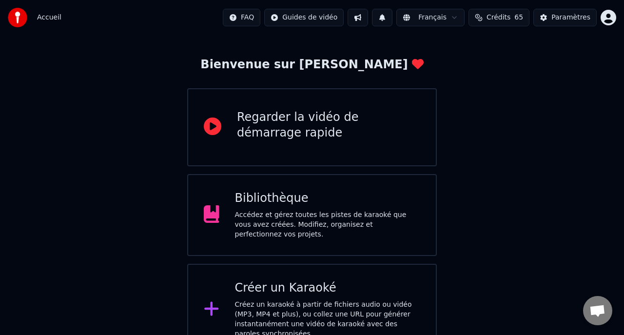
scroll to position [57, 0]
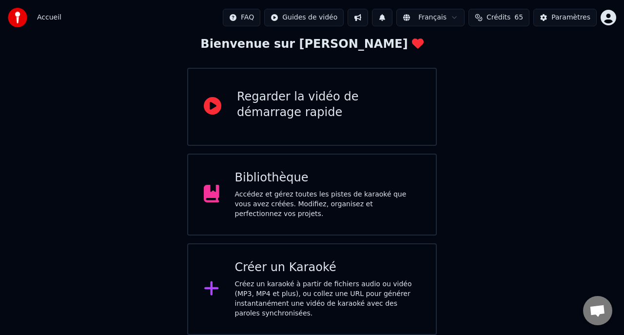
click at [353, 291] on div "Créez un karaoké à partir de fichiers audio ou vidéo (MP3, MP4 et plus), ou col…" at bounding box center [328, 298] width 186 height 39
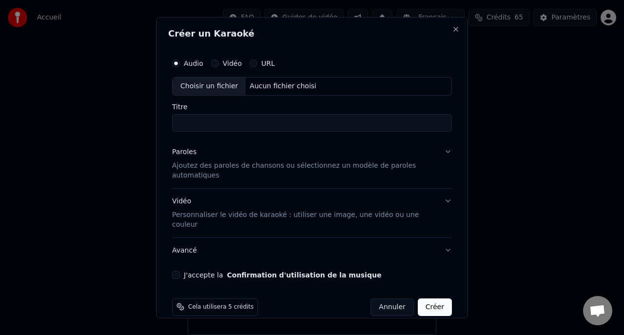
click at [201, 84] on div "Choisir un fichier" at bounding box center [209, 86] width 73 height 18
type input "**********"
click at [177, 153] on div "Paroles" at bounding box center [184, 152] width 24 height 10
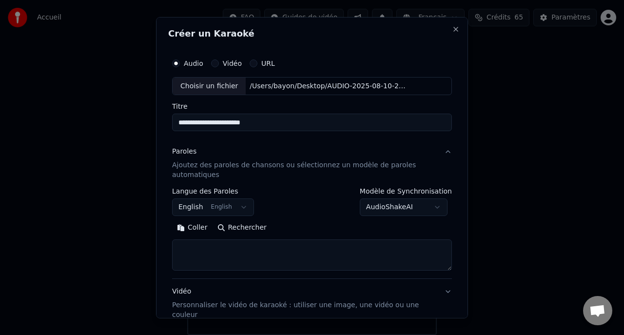
click at [240, 209] on button "English English" at bounding box center [213, 207] width 82 height 18
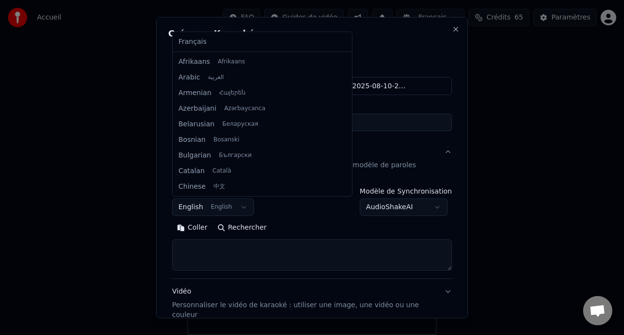
scroll to position [78, 0]
select select "**"
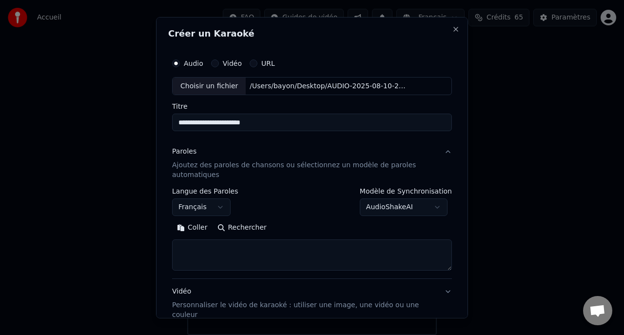
click at [195, 227] on button "Coller" at bounding box center [192, 228] width 40 height 16
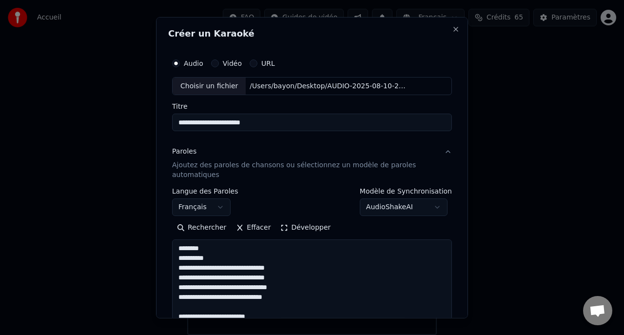
drag, startPoint x: 449, startPoint y: 268, endPoint x: 443, endPoint y: 364, distance: 95.8
click at [443, 334] on html "Accueil FAQ Guides de vidéo Français Crédits 65 Paramètres Bienvenue sur Youka …" at bounding box center [312, 139] width 624 height 392
click at [221, 257] on textarea at bounding box center [312, 302] width 280 height 127
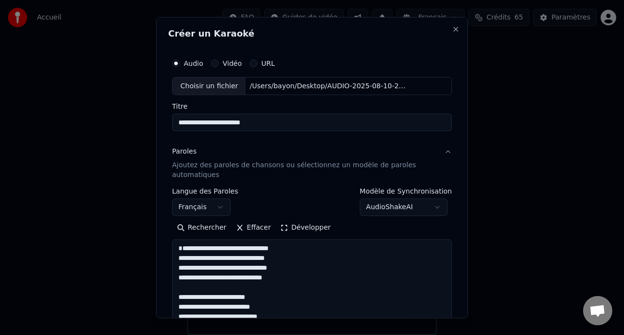
type textarea "**********"
click at [282, 123] on input "**********" at bounding box center [312, 123] width 280 height 18
type input "*"
type input "**********"
click at [348, 273] on textarea at bounding box center [312, 302] width 280 height 127
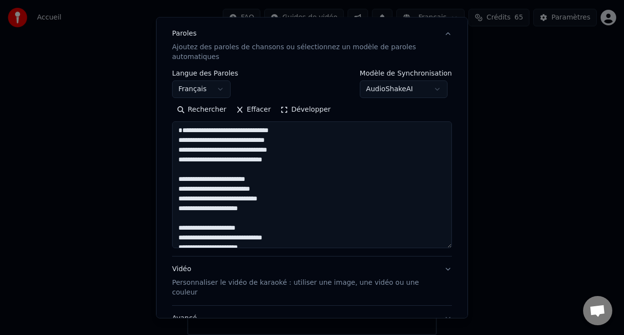
click at [425, 92] on body "**********" at bounding box center [312, 139] width 624 height 392
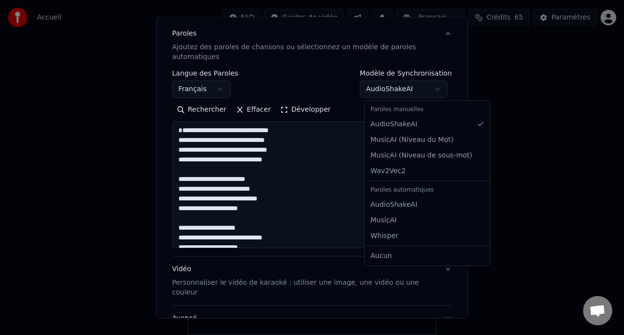
click at [337, 212] on body "**********" at bounding box center [312, 139] width 624 height 392
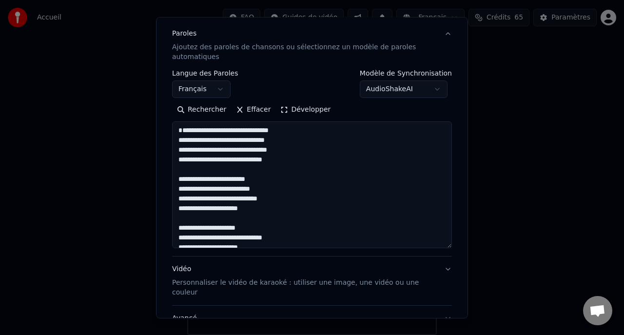
click at [373, 275] on div "Vidéo Personnaliser le vidéo de karaoké : utiliser une image, une vidéo ou une …" at bounding box center [304, 280] width 264 height 33
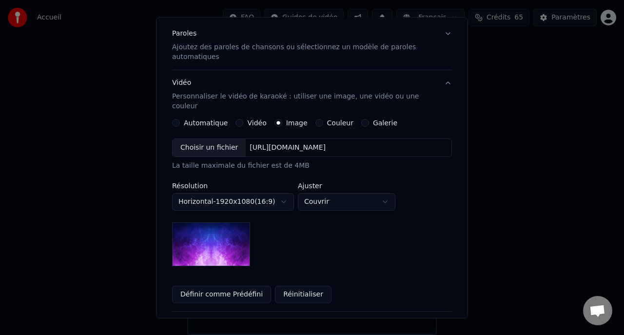
click at [378, 119] on label "Galerie" at bounding box center [385, 122] width 24 height 7
click at [369, 119] on button "Galerie" at bounding box center [365, 123] width 8 height 8
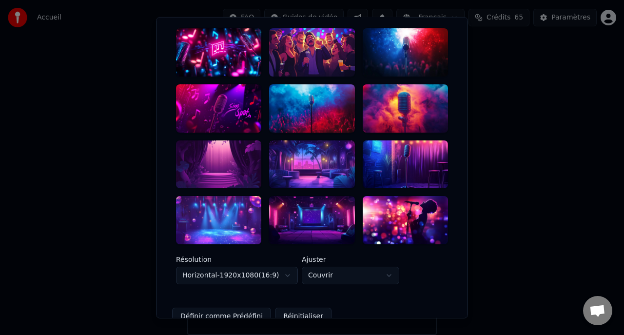
scroll to position [234, 0]
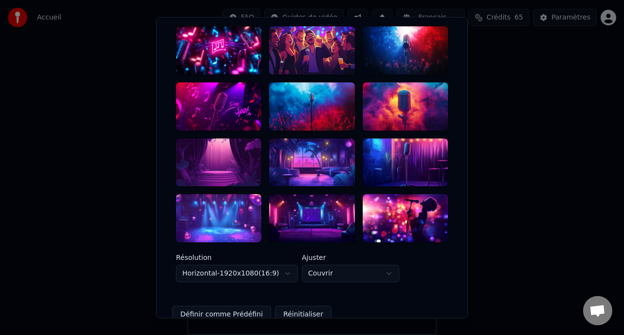
click at [311, 158] on div at bounding box center [311, 162] width 85 height 48
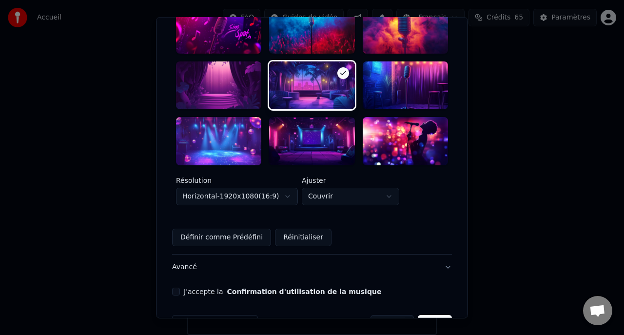
scroll to position [321, 0]
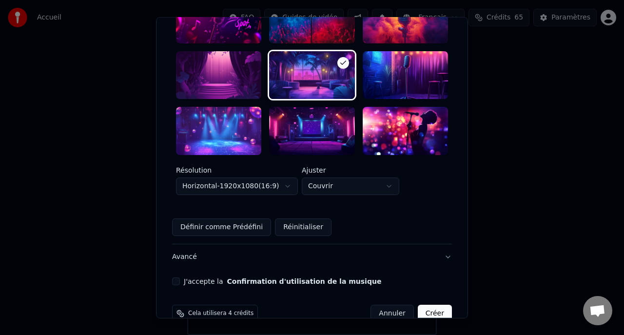
click at [190, 249] on button "Avancé" at bounding box center [312, 256] width 280 height 25
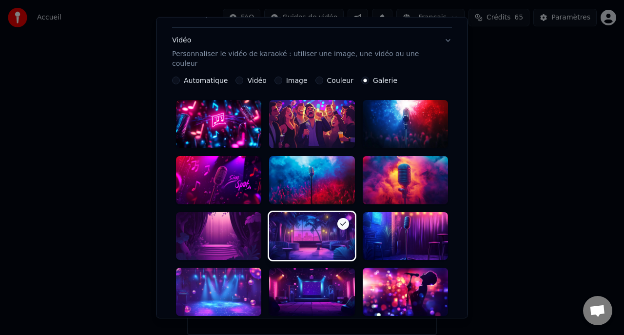
scroll to position [39, 0]
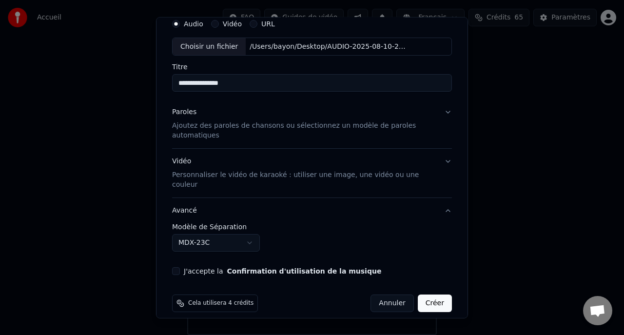
click at [235, 229] on body "**********" at bounding box center [312, 139] width 624 height 392
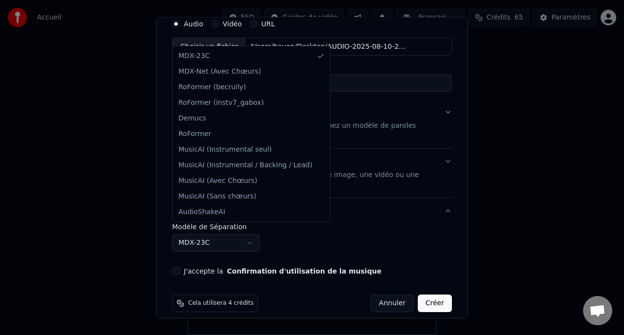
select select "**********"
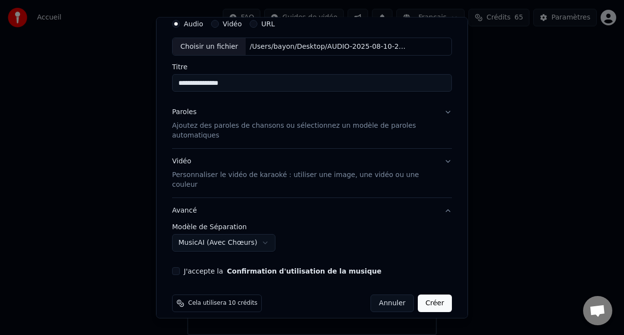
click at [178, 265] on div "**********" at bounding box center [312, 144] width 288 height 269
click at [176, 267] on button "J'accepte la Confirmation d'utilisation de la musique" at bounding box center [176, 271] width 8 height 8
click at [443, 294] on button "Créer" at bounding box center [435, 303] width 34 height 18
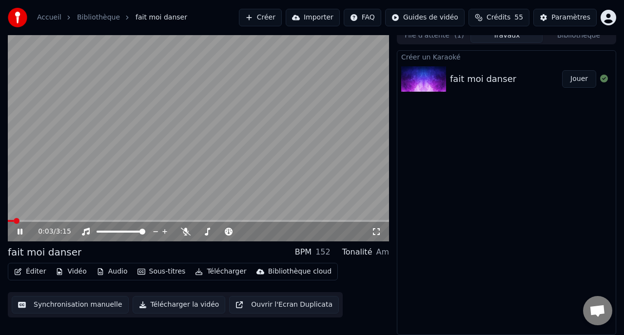
click at [19, 233] on icon at bounding box center [20, 232] width 5 height 6
click at [277, 233] on icon at bounding box center [276, 232] width 9 height 10
click at [278, 231] on icon at bounding box center [277, 231] width 5 height 1
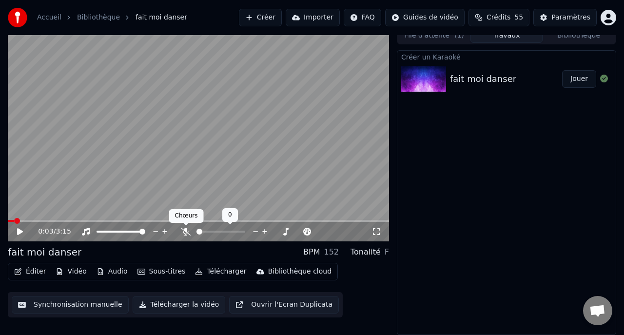
click at [186, 233] on icon at bounding box center [186, 232] width 10 height 8
click at [0, 224] on div "0:00 / 3:15 fait moi danser BPM 152 Tonalité F Éditer Vidéo Audio Sous-titres T…" at bounding box center [312, 181] width 624 height 308
click at [21, 232] on icon at bounding box center [20, 231] width 6 height 7
click at [186, 231] on icon at bounding box center [185, 232] width 5 height 8
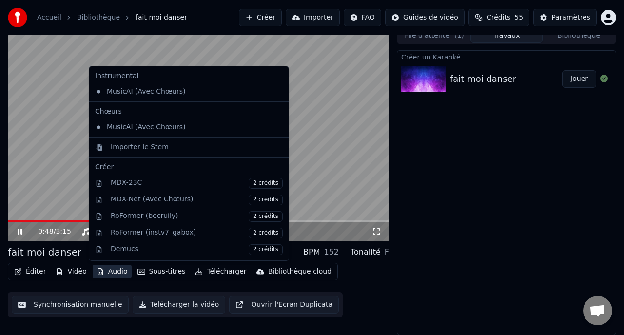
click at [112, 271] on button "Audio" at bounding box center [112, 272] width 39 height 14
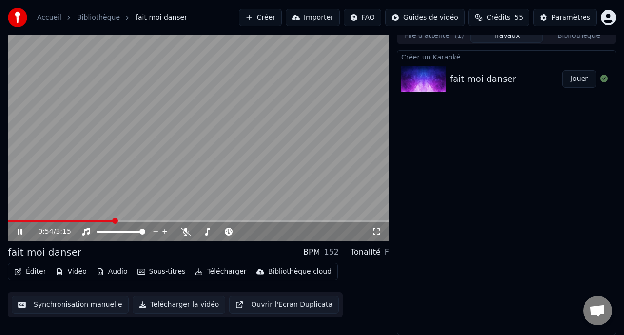
click at [48, 132] on video at bounding box center [198, 134] width 381 height 214
click at [188, 232] on icon at bounding box center [186, 232] width 10 height 8
click at [188, 232] on icon at bounding box center [185, 232] width 5 height 8
click at [188, 232] on icon at bounding box center [186, 232] width 10 height 8
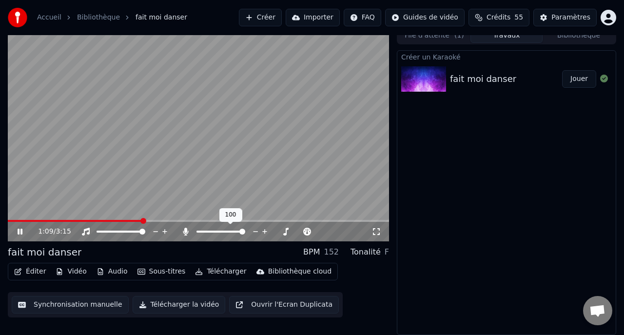
click at [188, 232] on icon at bounding box center [185, 232] width 5 height 8
click at [120, 272] on button "Audio" at bounding box center [112, 272] width 39 height 14
click at [19, 230] on icon at bounding box center [20, 232] width 5 height 6
click at [187, 231] on icon at bounding box center [186, 232] width 10 height 8
click at [21, 230] on icon at bounding box center [20, 231] width 6 height 7
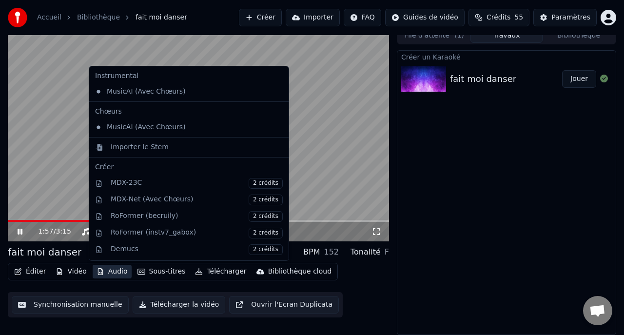
click at [110, 274] on button "Audio" at bounding box center [112, 272] width 39 height 14
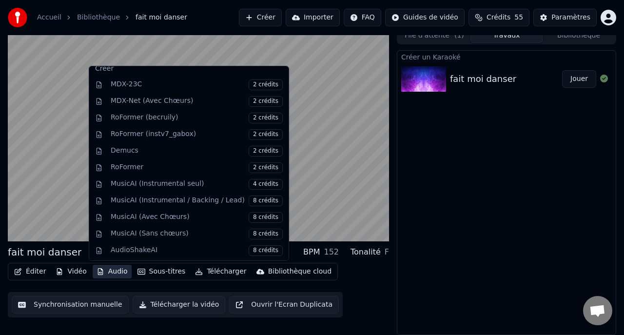
scroll to position [99, 0]
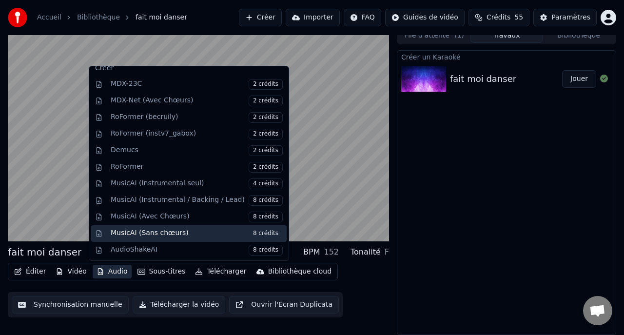
click at [128, 233] on div "MusicAI (Sans chœurs) 8 crédits" at bounding box center [197, 233] width 172 height 11
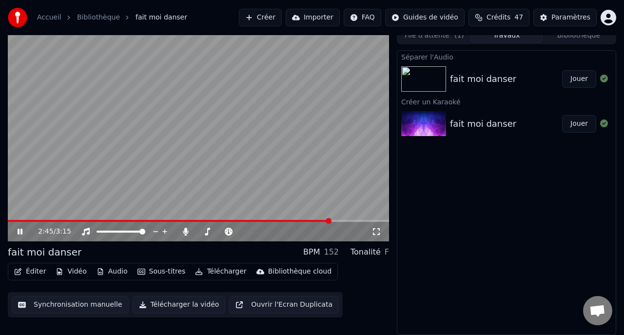
click at [578, 83] on button "Jouer" at bounding box center [579, 79] width 34 height 18
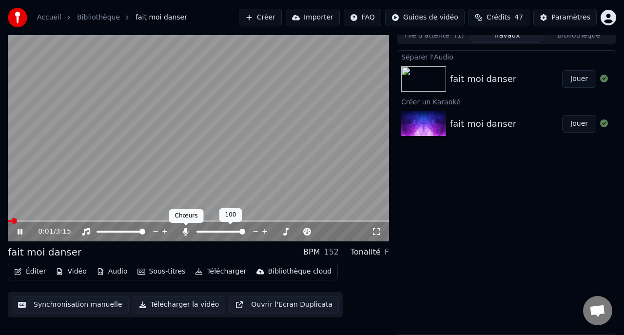
click at [184, 231] on icon at bounding box center [185, 232] width 5 height 8
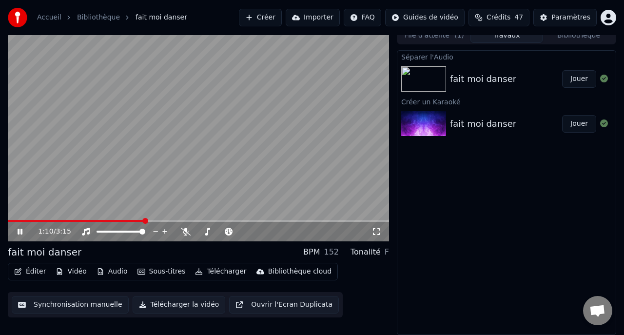
click at [17, 230] on icon at bounding box center [27, 232] width 22 height 8
click at [112, 271] on button "Audio" at bounding box center [112, 272] width 39 height 14
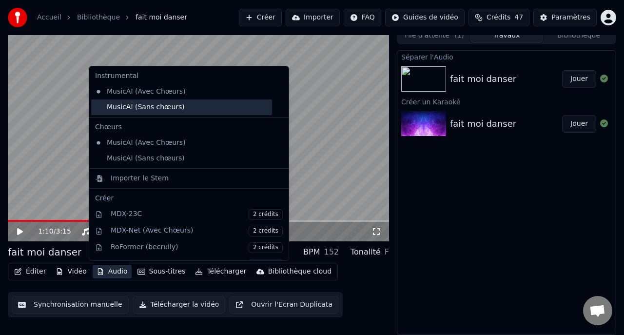
click at [99, 110] on div "MusicAI (Sans chœurs)" at bounding box center [181, 107] width 181 height 16
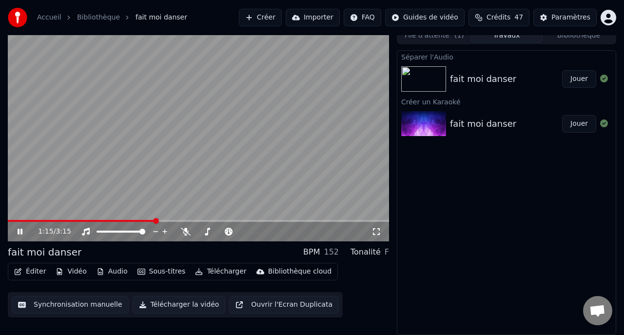
click at [111, 270] on button "Audio" at bounding box center [112, 272] width 39 height 14
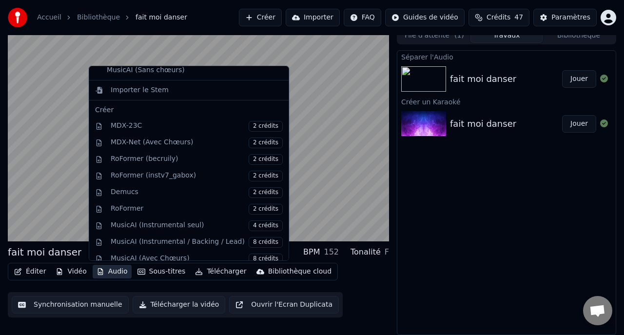
scroll to position [96, 0]
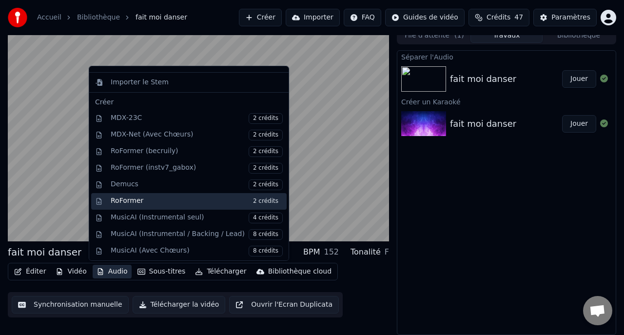
click at [142, 204] on div "RoFormer 2 crédits" at bounding box center [197, 201] width 172 height 11
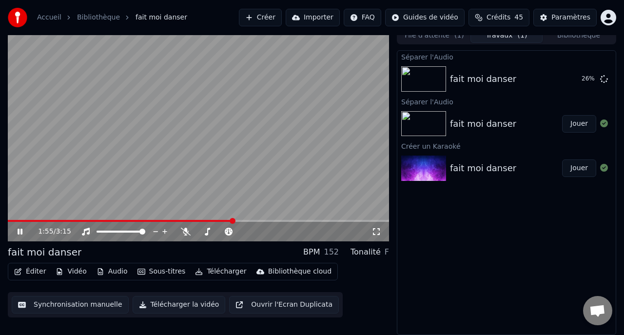
click at [20, 233] on icon at bounding box center [27, 232] width 22 height 8
click at [581, 78] on button "Jouer" at bounding box center [579, 79] width 34 height 18
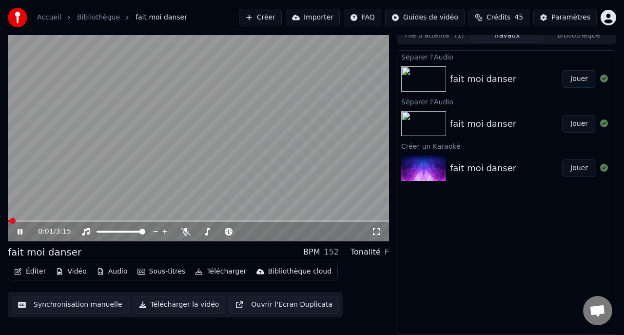
click at [117, 270] on button "Audio" at bounding box center [112, 272] width 39 height 14
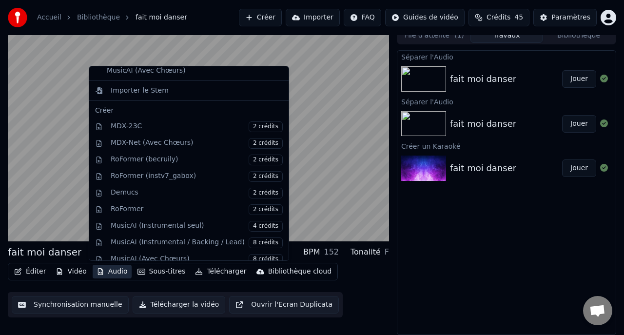
scroll to position [121, 0]
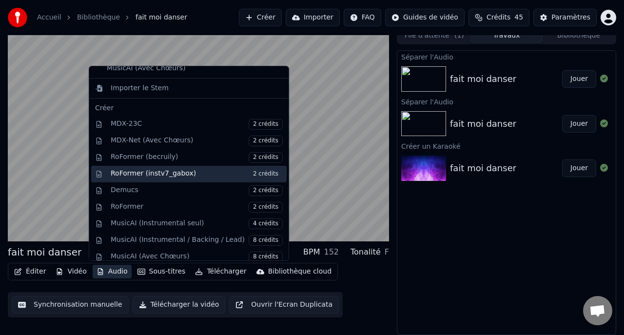
click at [133, 173] on div "RoFormer (instv7_gabox) 2 crédits" at bounding box center [197, 174] width 172 height 11
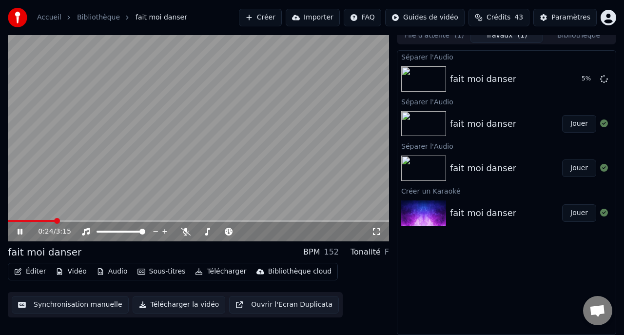
click at [22, 232] on icon at bounding box center [20, 232] width 5 height 6
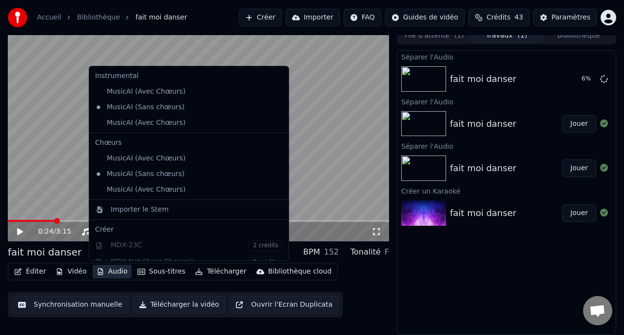
click at [116, 271] on button "Audio" at bounding box center [112, 272] width 39 height 14
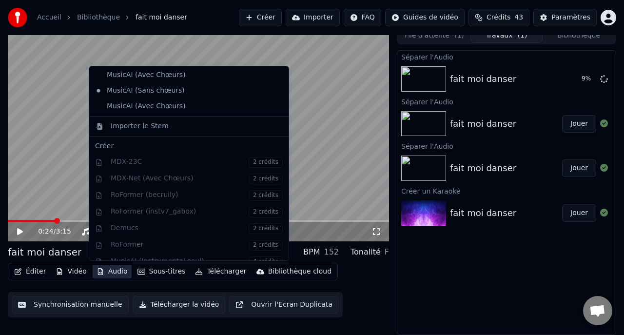
scroll to position [0, 0]
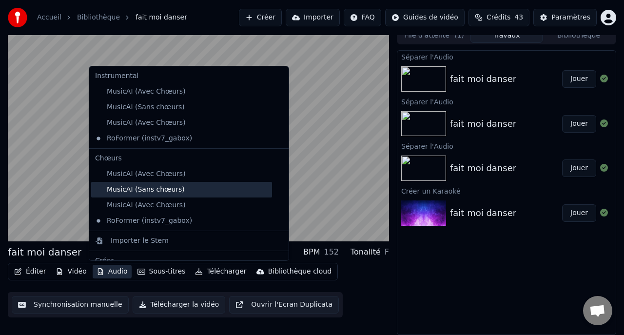
click at [137, 191] on div "MusicAI (Sans chœurs)" at bounding box center [181, 190] width 181 height 16
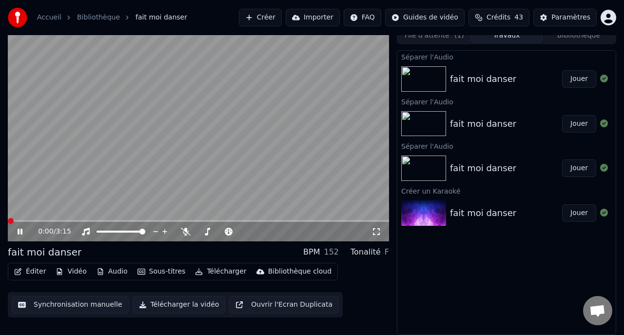
click at [1, 197] on div "0:00 / 3:15 fait moi danser BPM 152 Tonalité F Éditer Vidéo Audio Sous-titres T…" at bounding box center [312, 181] width 624 height 308
click at [582, 75] on button "Jouer" at bounding box center [579, 79] width 34 height 18
click at [117, 271] on button "Audio" at bounding box center [112, 272] width 39 height 14
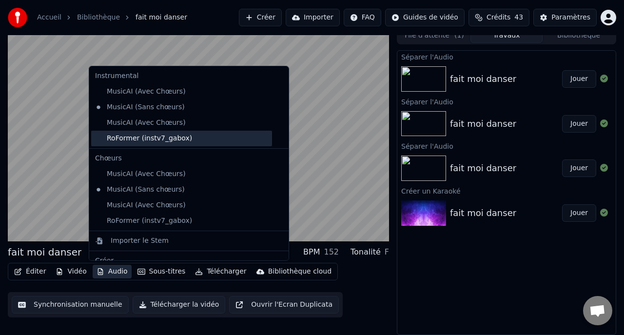
click at [108, 143] on div "RoFormer (instv7_gabox)" at bounding box center [181, 139] width 181 height 16
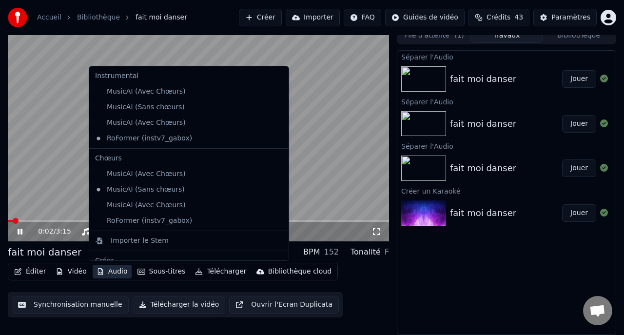
click at [114, 272] on button "Audio" at bounding box center [112, 272] width 39 height 14
click at [51, 173] on video at bounding box center [198, 134] width 381 height 214
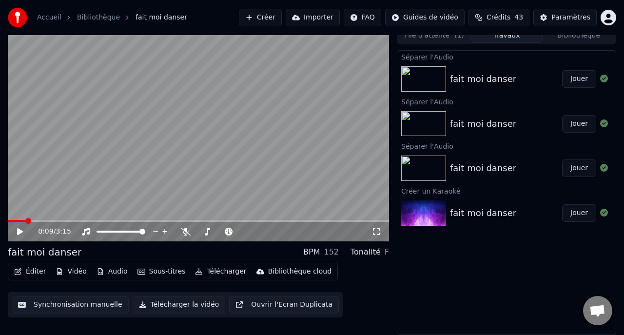
click at [51, 173] on video at bounding box center [198, 134] width 381 height 214
click at [219, 272] on button "Télécharger" at bounding box center [220, 272] width 59 height 14
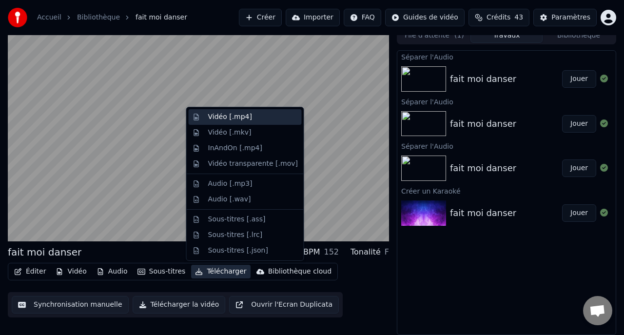
click at [215, 117] on div "Vidéo [.mp4]" at bounding box center [230, 117] width 44 height 10
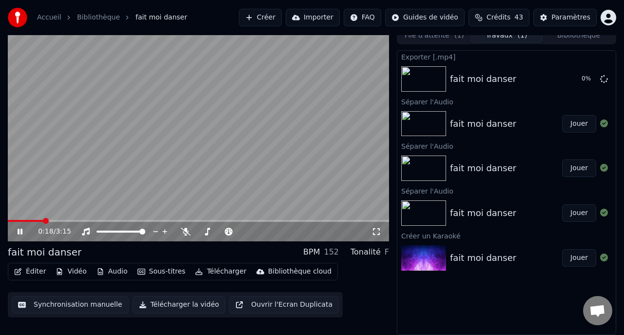
click at [21, 230] on icon at bounding box center [20, 232] width 5 height 6
click at [566, 79] on button "Afficher" at bounding box center [574, 79] width 43 height 18
click at [270, 18] on button "Créer" at bounding box center [260, 18] width 43 height 18
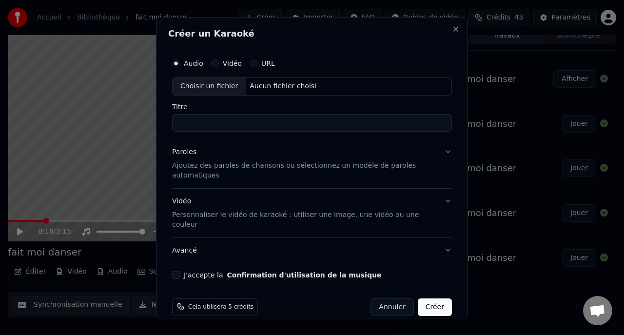
click at [201, 84] on div "Choisir un fichier" at bounding box center [209, 86] width 73 height 18
type input "**********"
click at [181, 151] on div "Paroles" at bounding box center [184, 152] width 24 height 10
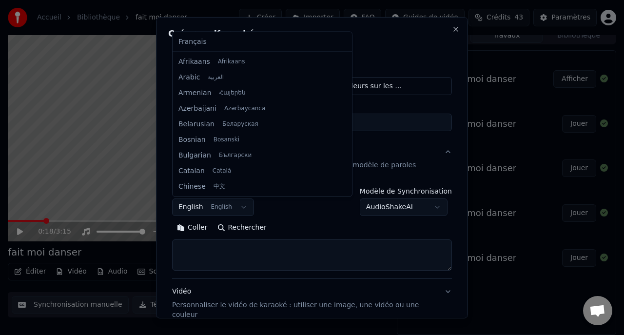
click at [206, 209] on body "Accueil Bibliothèque fait moi danser Créer Importer FAQ Guides de vidéo Crédits…" at bounding box center [312, 159] width 624 height 335
select select "**"
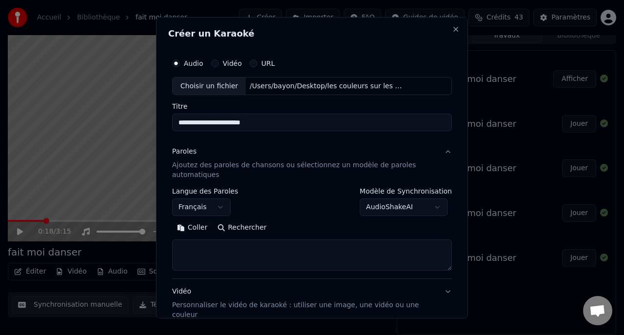
click at [192, 230] on button "Coller" at bounding box center [192, 228] width 40 height 16
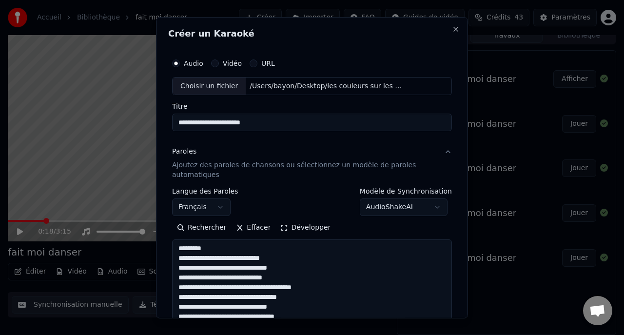
drag, startPoint x: 449, startPoint y: 269, endPoint x: 451, endPoint y: 364, distance: 94.6
click at [451, 327] on html "Accueil Bibliothèque fait moi danser Créer Importer FAQ Guides de vidéo Crédits…" at bounding box center [312, 159] width 624 height 335
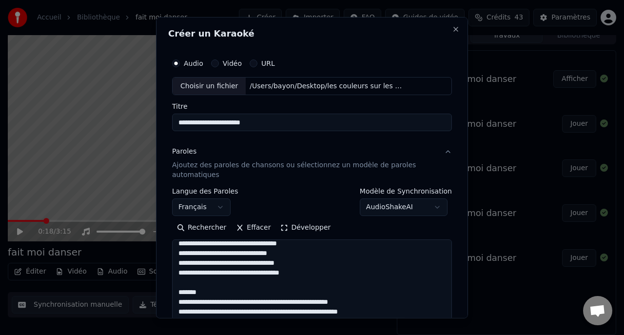
scroll to position [0, 0]
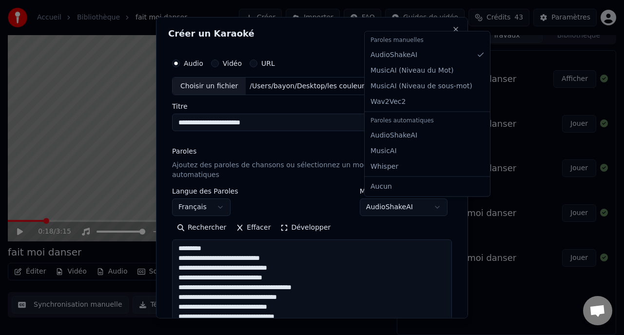
click at [443, 211] on body "Accueil Bibliothèque fait moi danser Créer Importer FAQ Guides de vidéo Crédits…" at bounding box center [312, 159] width 624 height 335
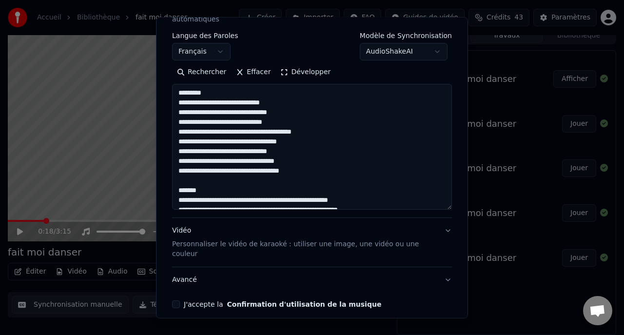
scroll to position [189, 0]
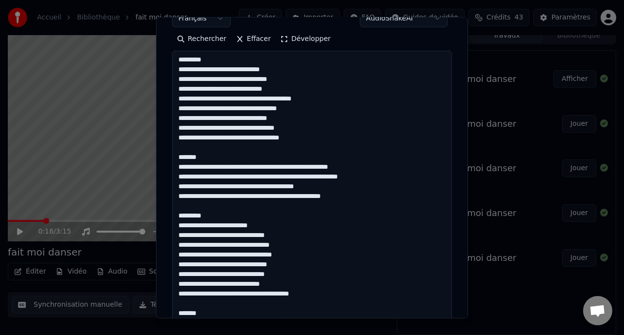
drag, startPoint x: 448, startPoint y: 175, endPoint x: 434, endPoint y: 345, distance: 170.7
click at [434, 327] on html "Accueil Bibliothèque fait moi danser Créer Importer FAQ Guides de vidéo Crédits…" at bounding box center [312, 159] width 624 height 335
click at [214, 60] on textarea at bounding box center [312, 199] width 280 height 296
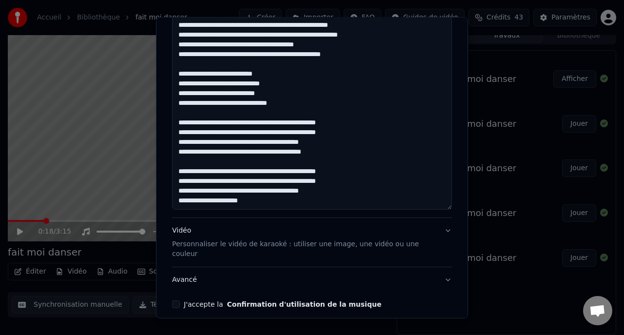
scroll to position [359, 0]
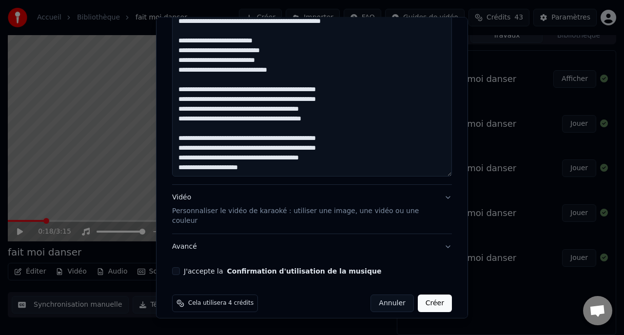
type textarea "**********"
click at [185, 197] on div "Vidéo Personnaliser le vidéo de karaoké : utiliser une image, une vidéo ou une …" at bounding box center [304, 209] width 264 height 33
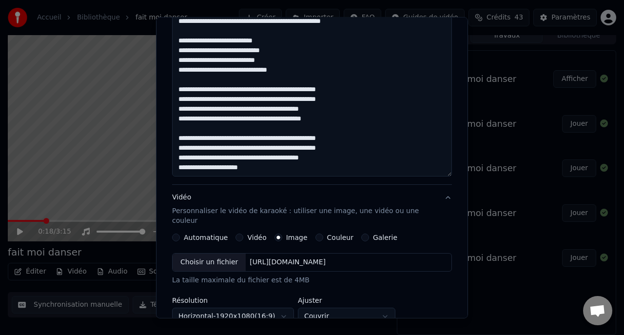
scroll to position [195, 0]
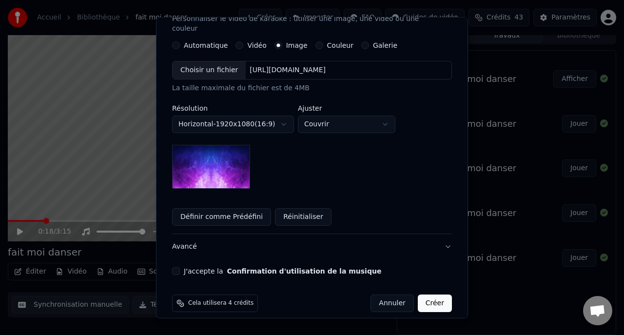
click at [377, 42] on label "Galerie" at bounding box center [385, 45] width 24 height 7
click at [369, 41] on button "Galerie" at bounding box center [365, 45] width 8 height 8
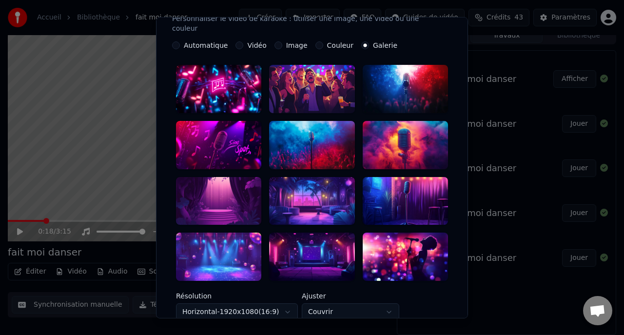
click at [392, 253] on div at bounding box center [405, 257] width 85 height 48
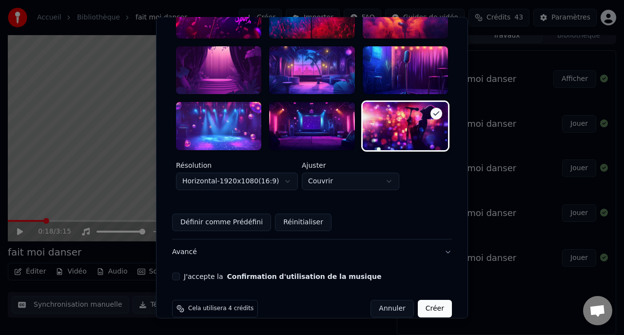
scroll to position [331, 0]
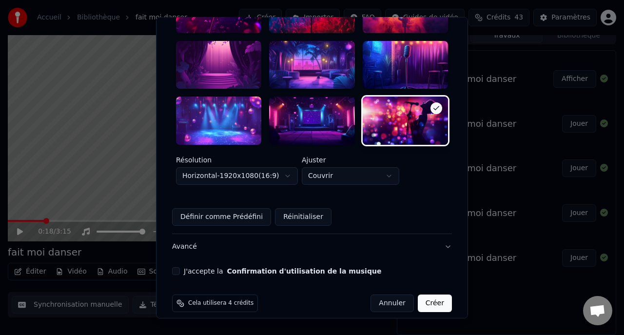
click at [184, 236] on button "Avancé" at bounding box center [312, 246] width 280 height 25
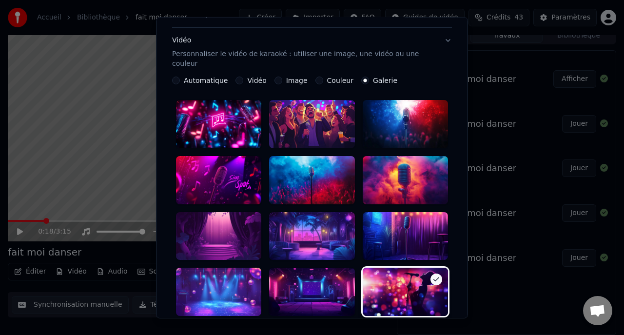
scroll to position [39, 0]
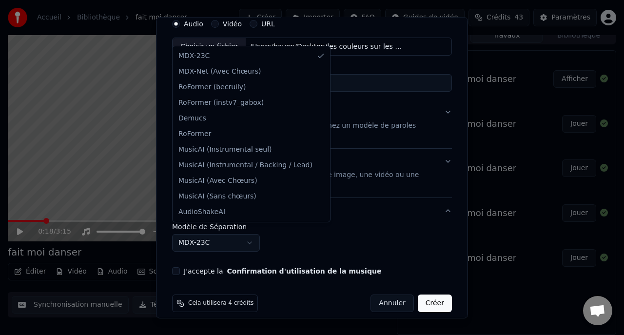
click at [212, 228] on body "Accueil Bibliothèque fait moi danser Créer Importer FAQ Guides de vidéo Crédits…" at bounding box center [312, 159] width 624 height 335
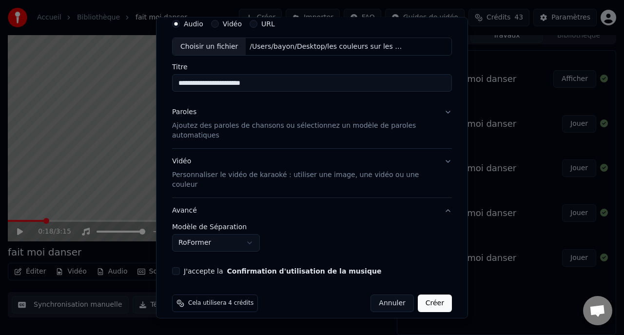
click at [176, 267] on button "J'accepte la Confirmation d'utilisation de la musique" at bounding box center [176, 271] width 8 height 8
click at [437, 294] on button "Créer" at bounding box center [435, 303] width 34 height 18
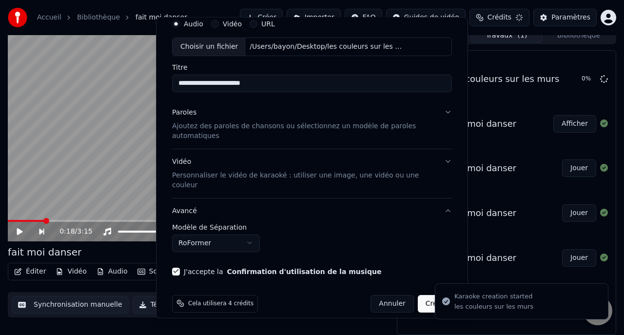
select select "******"
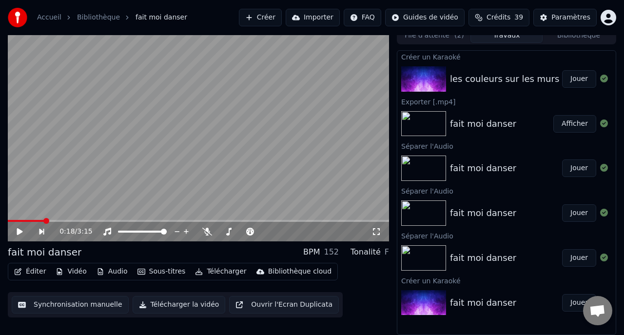
click at [571, 78] on button "Jouer" at bounding box center [579, 79] width 34 height 18
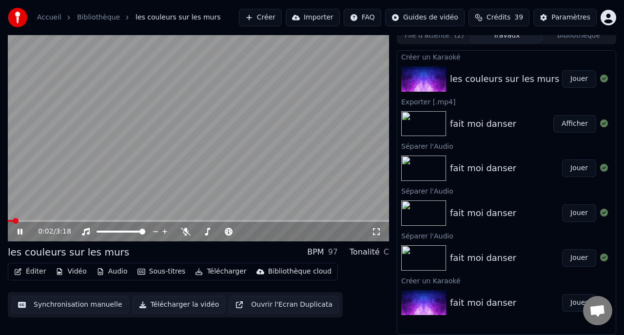
click at [116, 269] on button "Audio" at bounding box center [112, 272] width 39 height 14
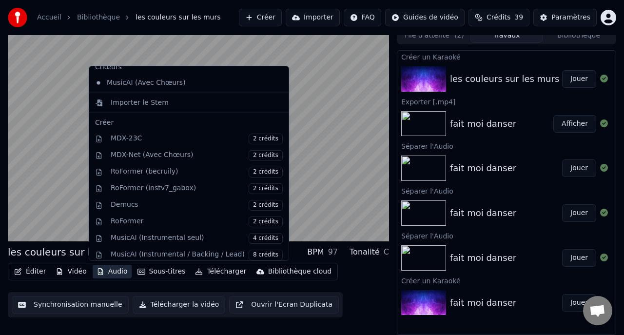
scroll to position [48, 0]
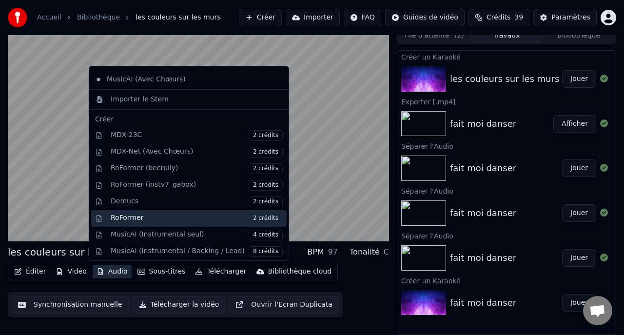
click at [129, 216] on div "RoFormer 2 crédits" at bounding box center [197, 218] width 172 height 11
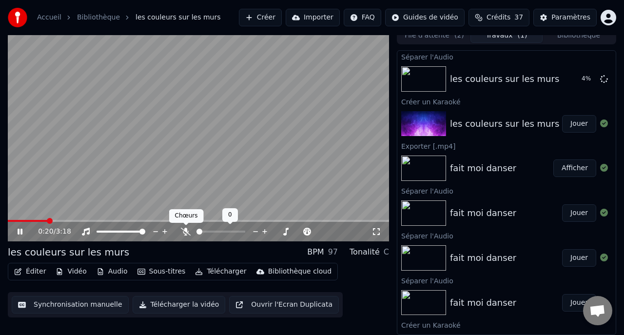
click at [182, 230] on icon at bounding box center [186, 232] width 10 height 8
click at [286, 229] on icon at bounding box center [286, 231] width 5 height 5
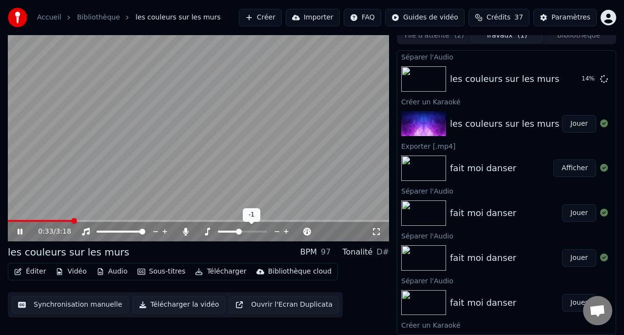
click at [286, 229] on icon at bounding box center [286, 231] width 5 height 5
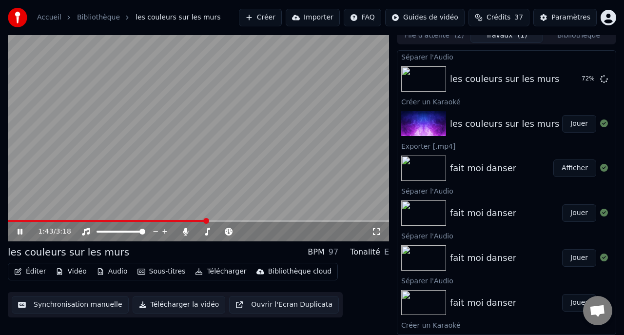
click at [19, 233] on icon at bounding box center [27, 232] width 22 height 8
click at [21, 231] on icon at bounding box center [20, 232] width 5 height 6
click at [262, 224] on span at bounding box center [262, 221] width 6 height 6
click at [19, 231] on icon at bounding box center [20, 231] width 6 height 7
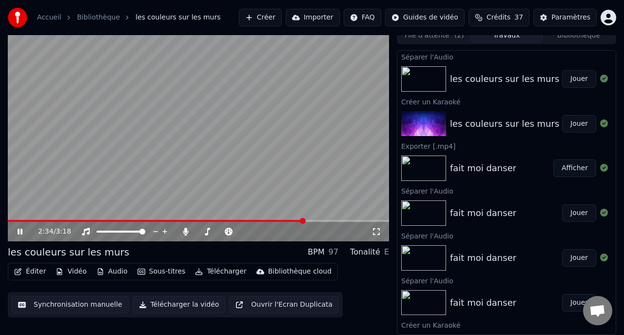
click at [19, 232] on icon at bounding box center [20, 232] width 5 height 6
click at [19, 232] on icon at bounding box center [20, 231] width 6 height 7
click at [115, 272] on button "Audio" at bounding box center [112, 272] width 39 height 14
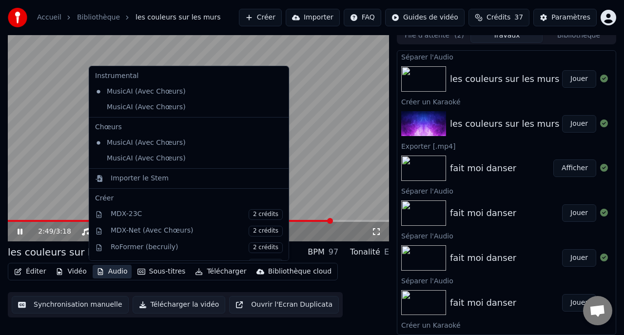
click at [579, 81] on button "Jouer" at bounding box center [579, 79] width 34 height 18
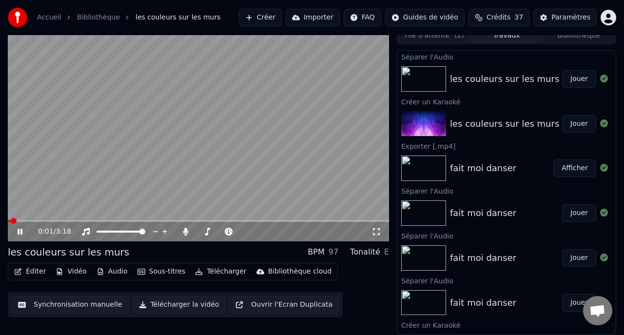
click at [106, 272] on button "Audio" at bounding box center [112, 272] width 39 height 14
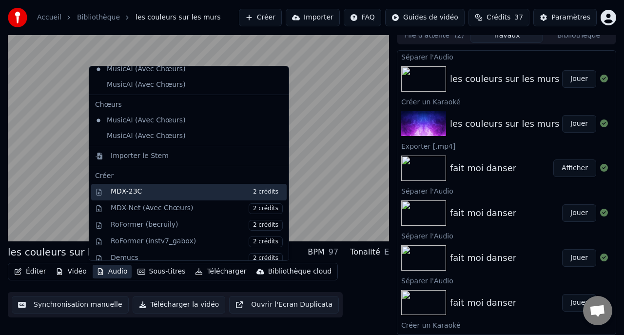
scroll to position [23, 0]
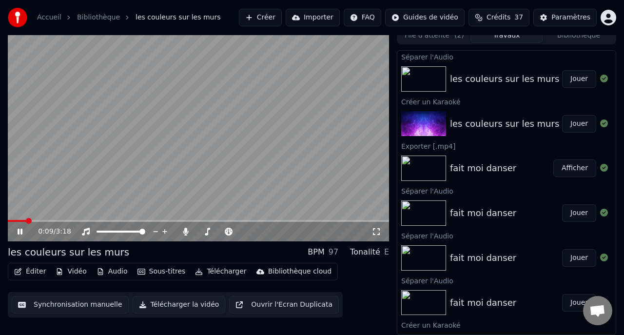
click at [73, 190] on video at bounding box center [198, 134] width 381 height 214
click at [92, 188] on video at bounding box center [198, 134] width 381 height 214
click at [185, 231] on icon at bounding box center [185, 232] width 5 height 8
click at [115, 269] on button "Audio" at bounding box center [112, 272] width 39 height 14
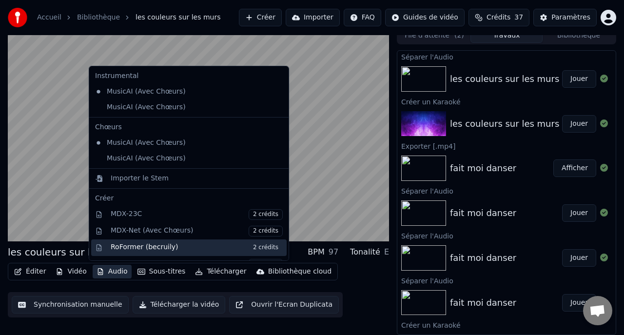
click at [138, 249] on div "RoFormer (becruily) 2 crédits" at bounding box center [197, 247] width 172 height 11
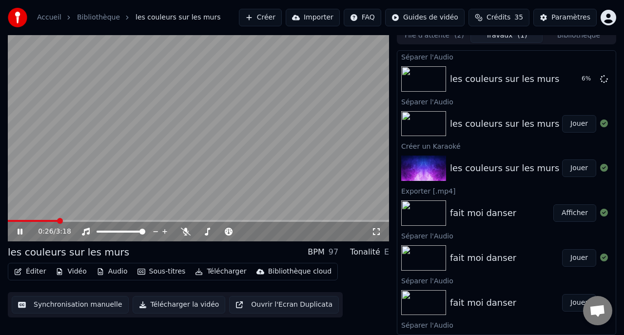
click at [578, 126] on button "Jouer" at bounding box center [579, 124] width 34 height 18
click at [579, 169] on button "Jouer" at bounding box center [579, 168] width 34 height 18
click at [117, 272] on button "Audio" at bounding box center [112, 272] width 39 height 14
click at [572, 130] on button "Jouer" at bounding box center [579, 124] width 34 height 18
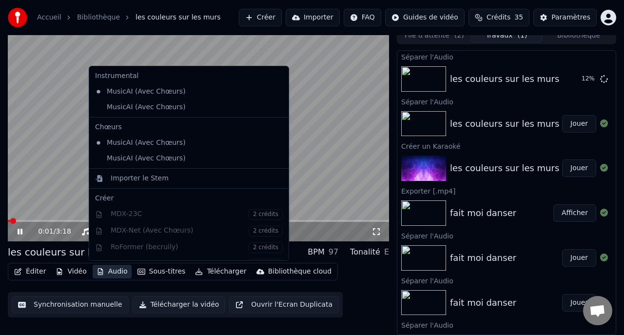
click at [116, 271] on button "Audio" at bounding box center [112, 272] width 39 height 14
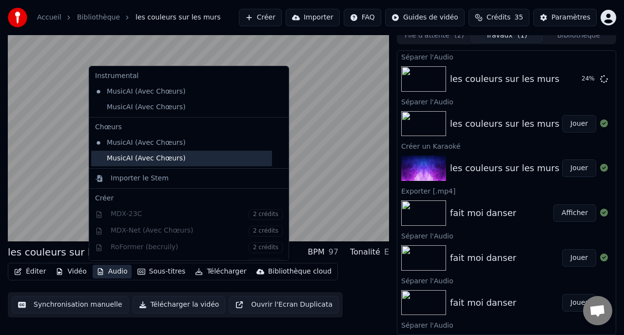
click at [116, 160] on div "MusicAI (Avec Chœurs)" at bounding box center [181, 159] width 181 height 16
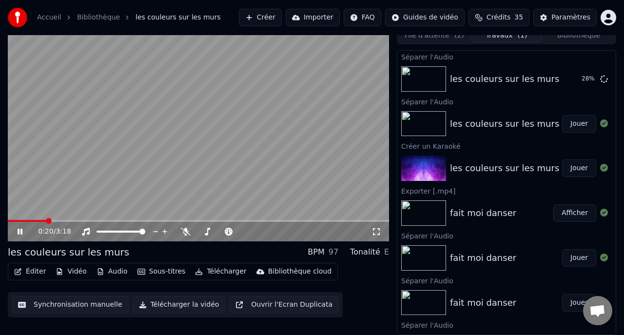
click at [21, 232] on icon at bounding box center [20, 232] width 5 height 6
click at [581, 80] on button "Jouer" at bounding box center [579, 79] width 34 height 18
click at [117, 272] on button "Audio" at bounding box center [112, 272] width 39 height 14
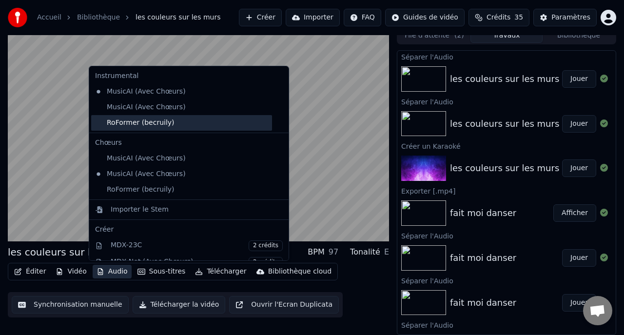
click at [118, 125] on div "RoFormer (becruily)" at bounding box center [181, 123] width 181 height 16
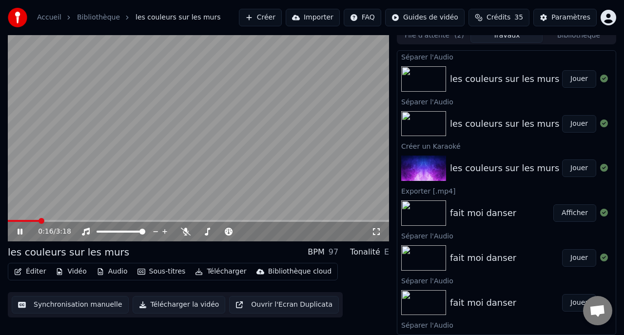
click at [20, 230] on icon at bounding box center [27, 232] width 22 height 8
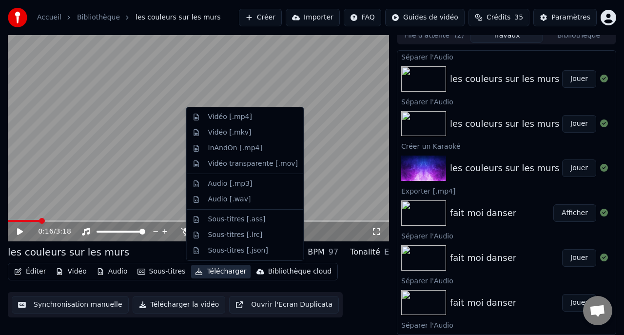
click at [215, 271] on button "Télécharger" at bounding box center [220, 272] width 59 height 14
click at [210, 119] on div "Vidéo [.mp4]" at bounding box center [230, 117] width 44 height 10
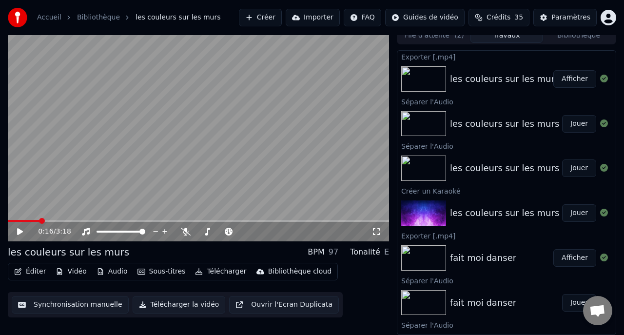
click at [567, 79] on button "Afficher" at bounding box center [574, 79] width 43 height 18
